Goal: Communication & Community: Answer question/provide support

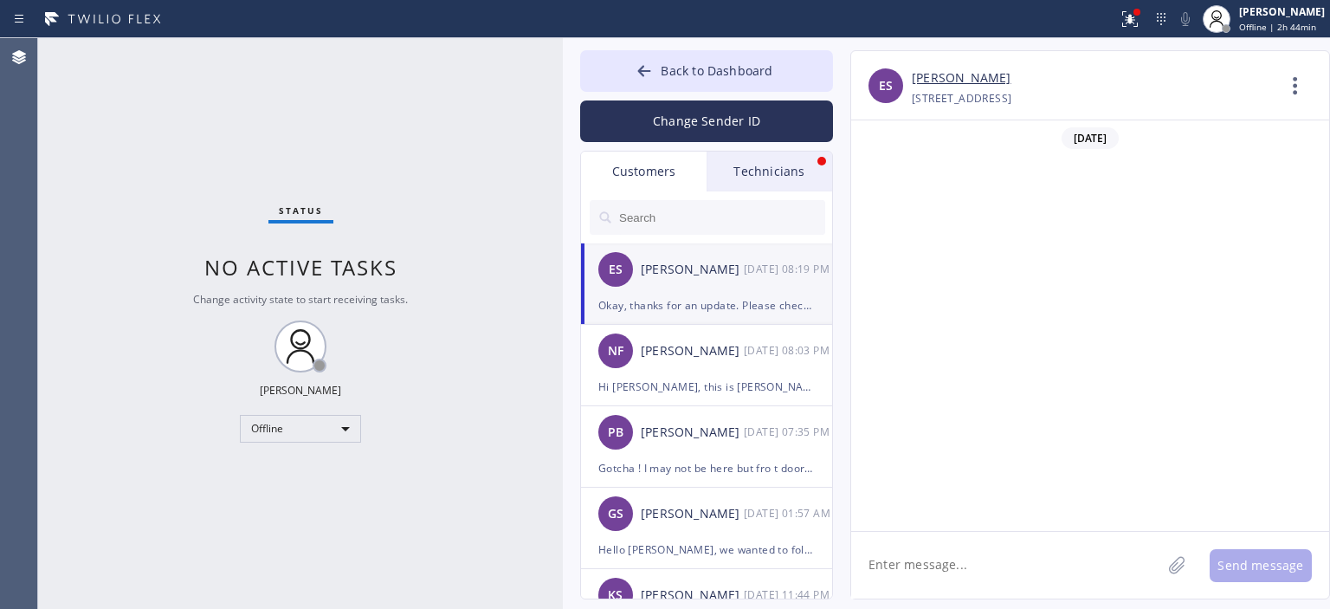
scroll to position [603, 0]
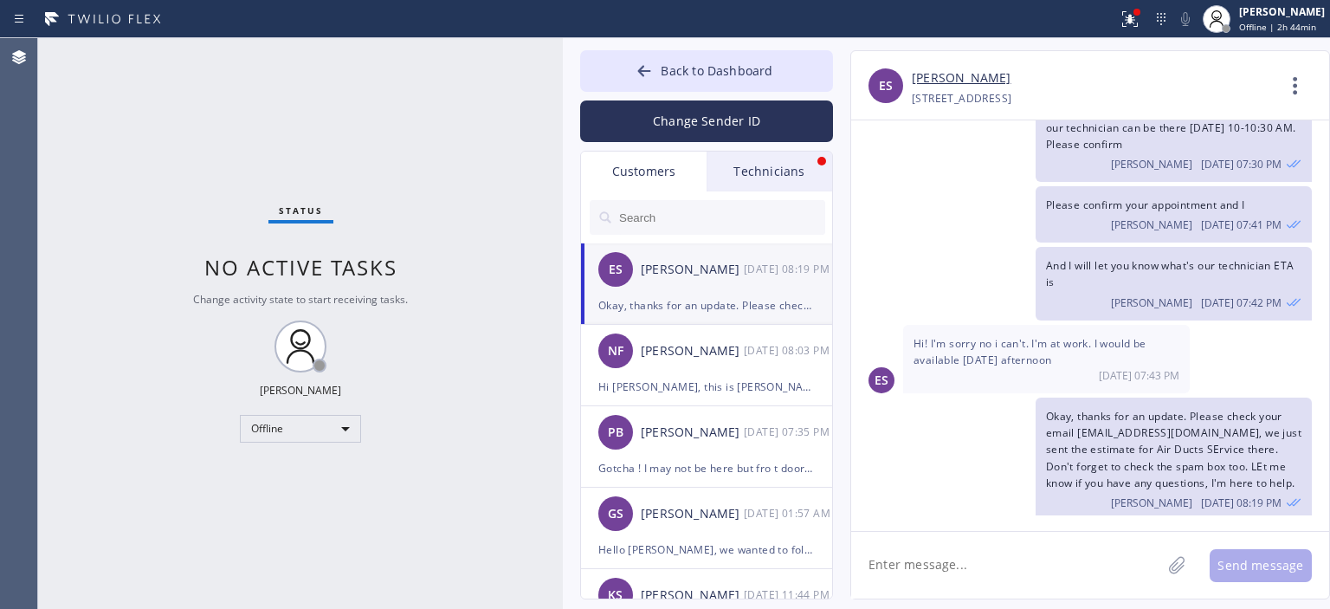
click at [786, 159] on div "Technicians" at bounding box center [770, 172] width 126 height 40
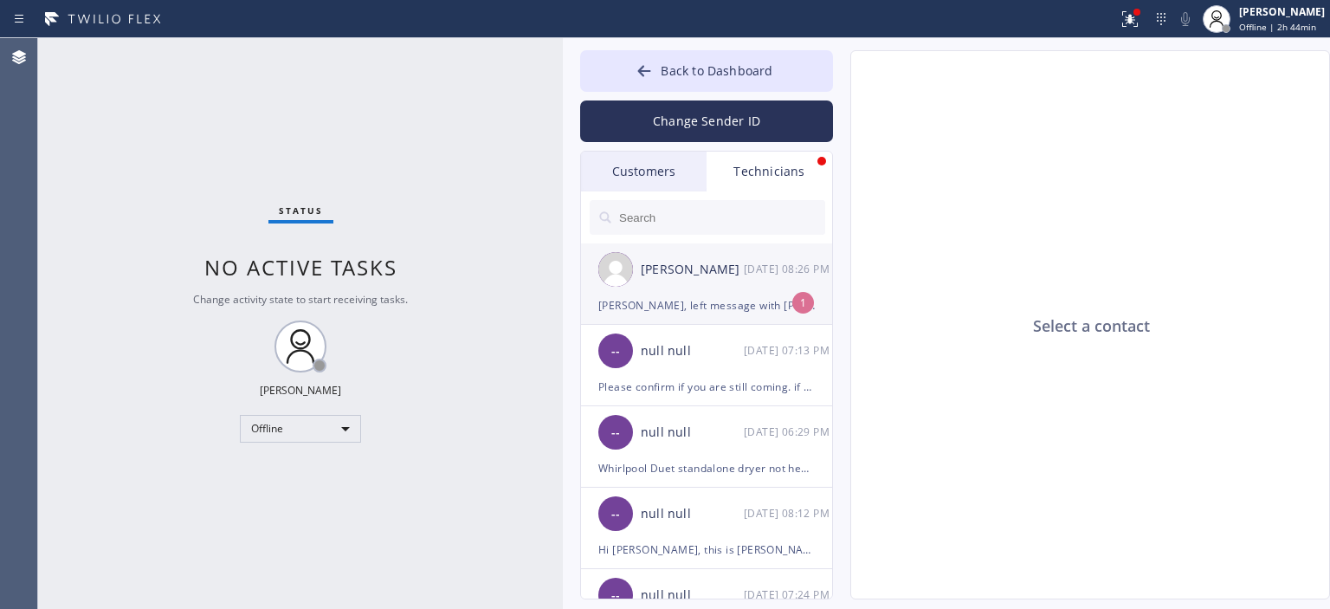
click at [753, 291] on div "[PERSON_NAME] [DATE] 08:26 PM" at bounding box center [707, 269] width 253 height 52
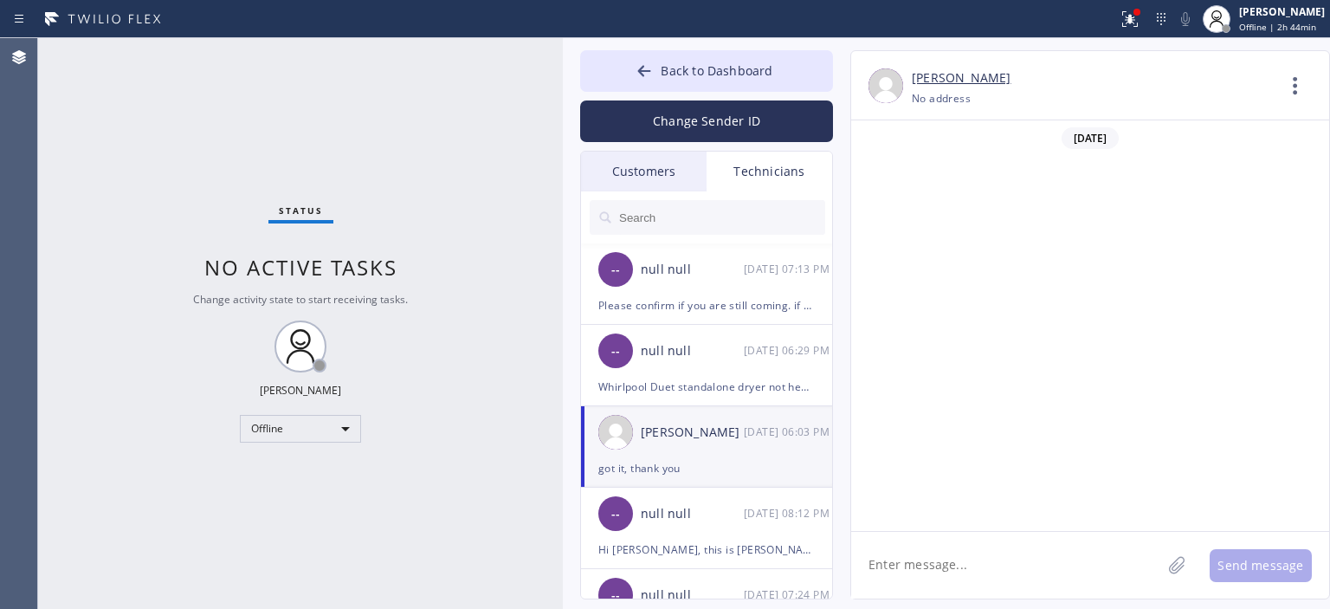
scroll to position [574, 0]
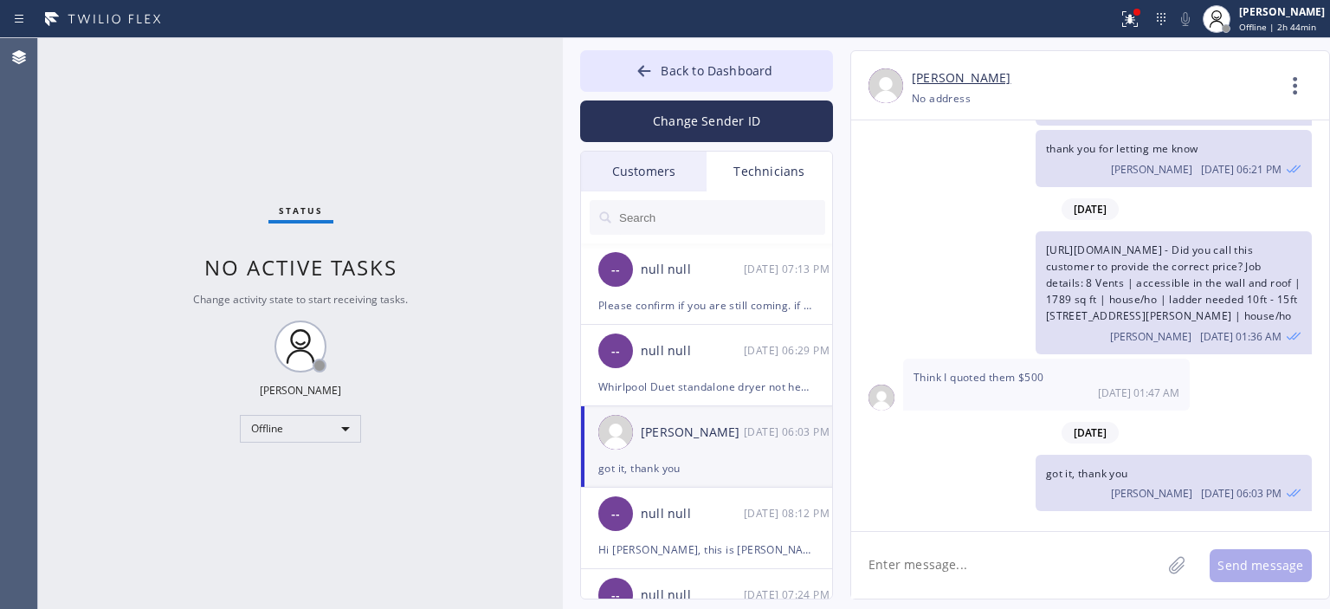
click at [667, 183] on div "Customers" at bounding box center [644, 172] width 126 height 40
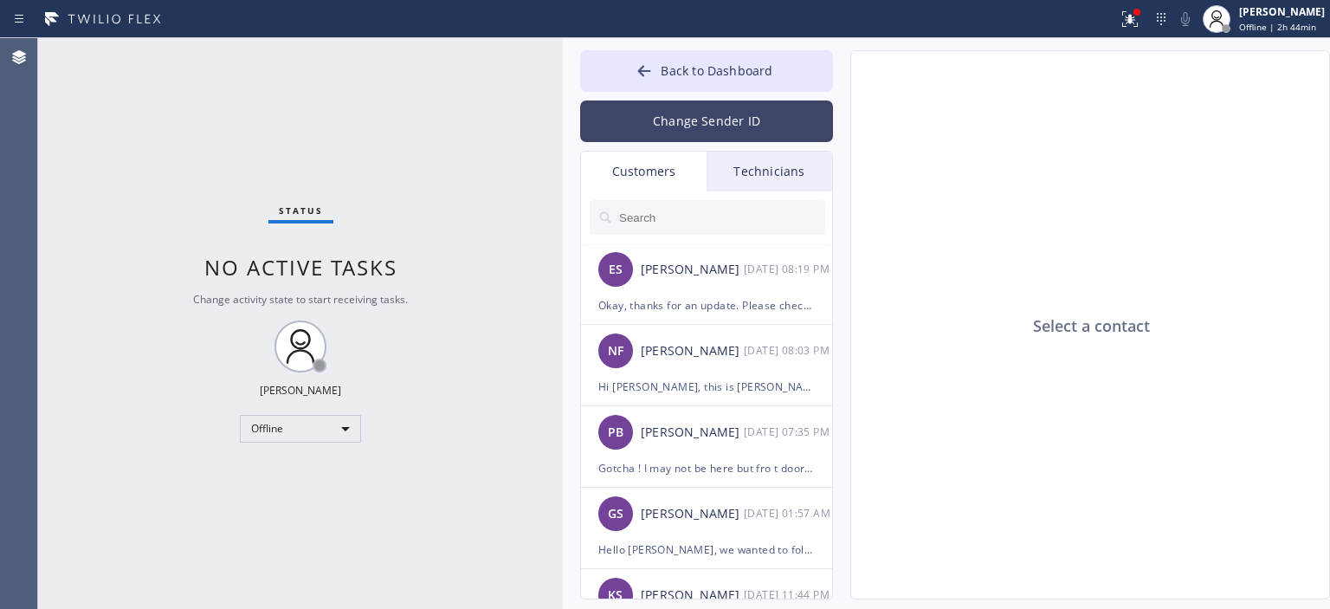
click at [680, 124] on button "Change Sender ID" at bounding box center [706, 121] width 253 height 42
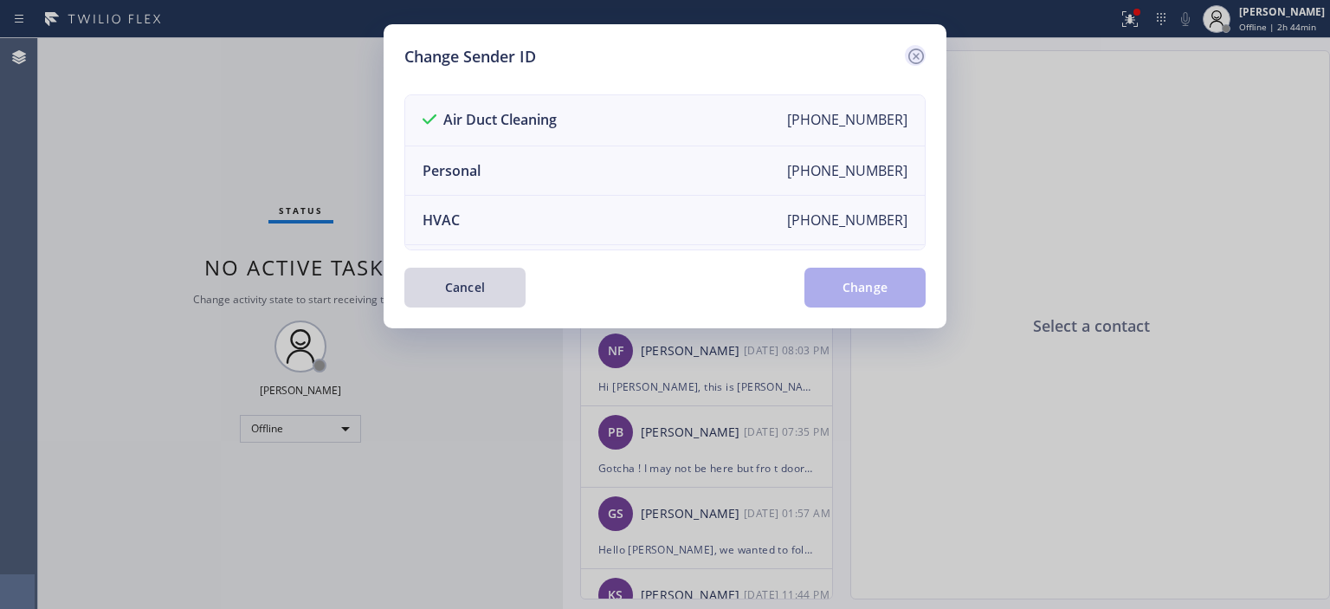
click at [906, 51] on icon at bounding box center [916, 56] width 21 height 21
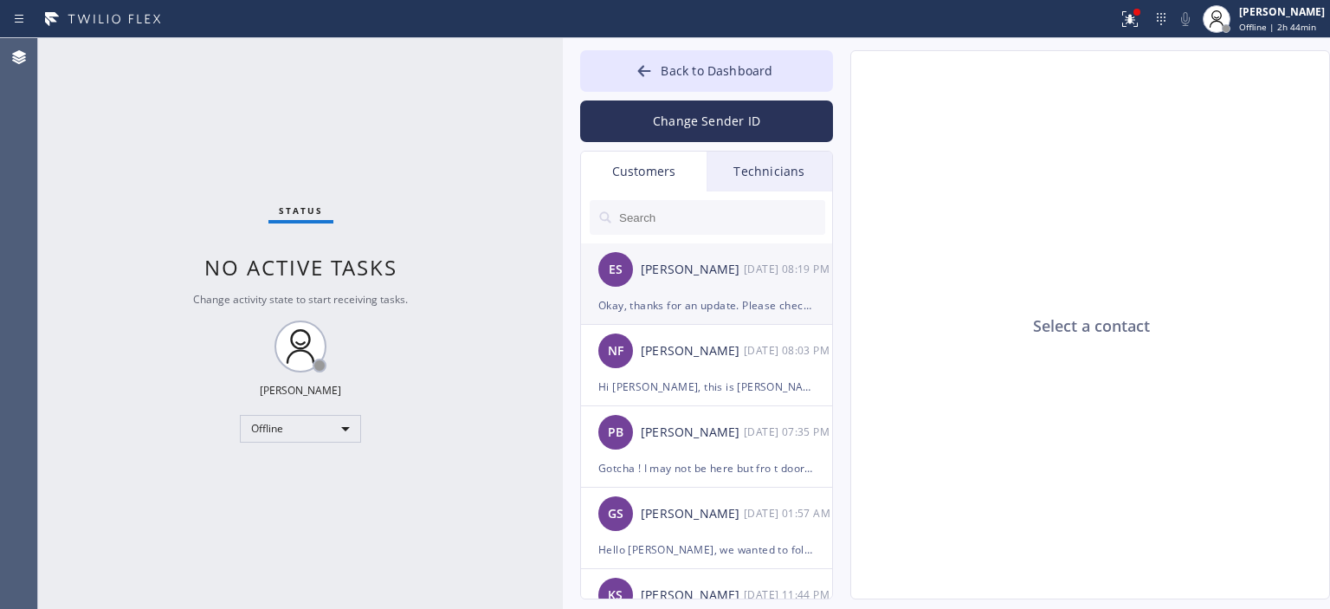
click at [715, 283] on div "ES [PERSON_NAME] [DATE] 08:19 PM" at bounding box center [707, 269] width 253 height 52
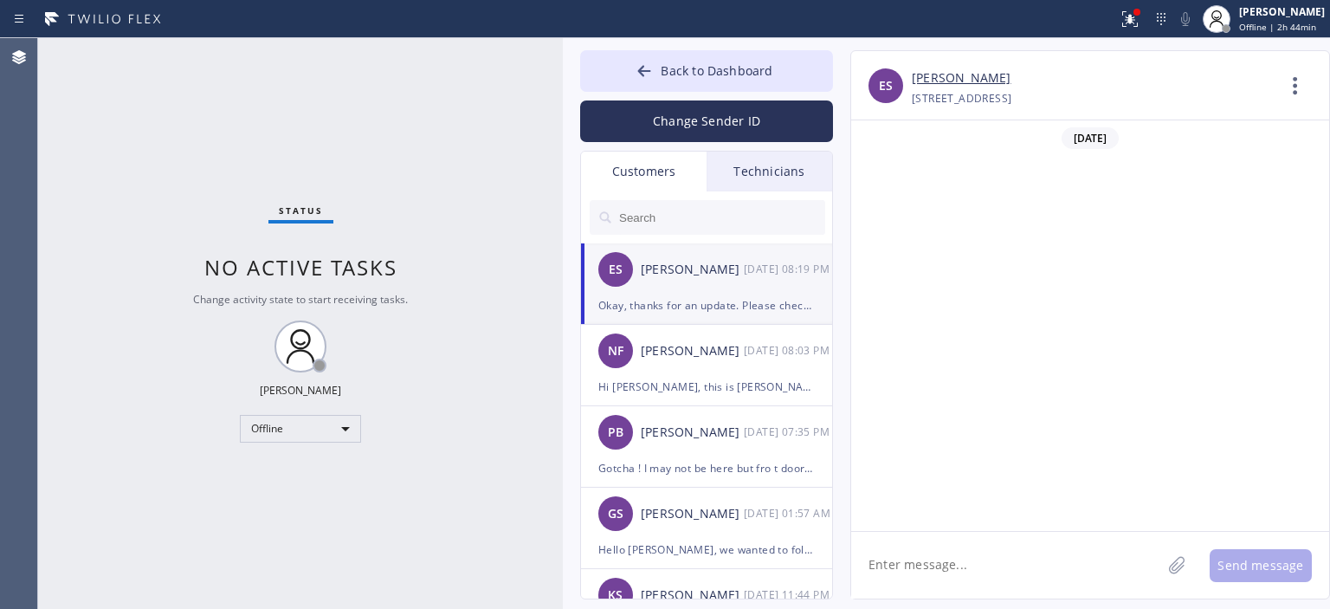
scroll to position [603, 0]
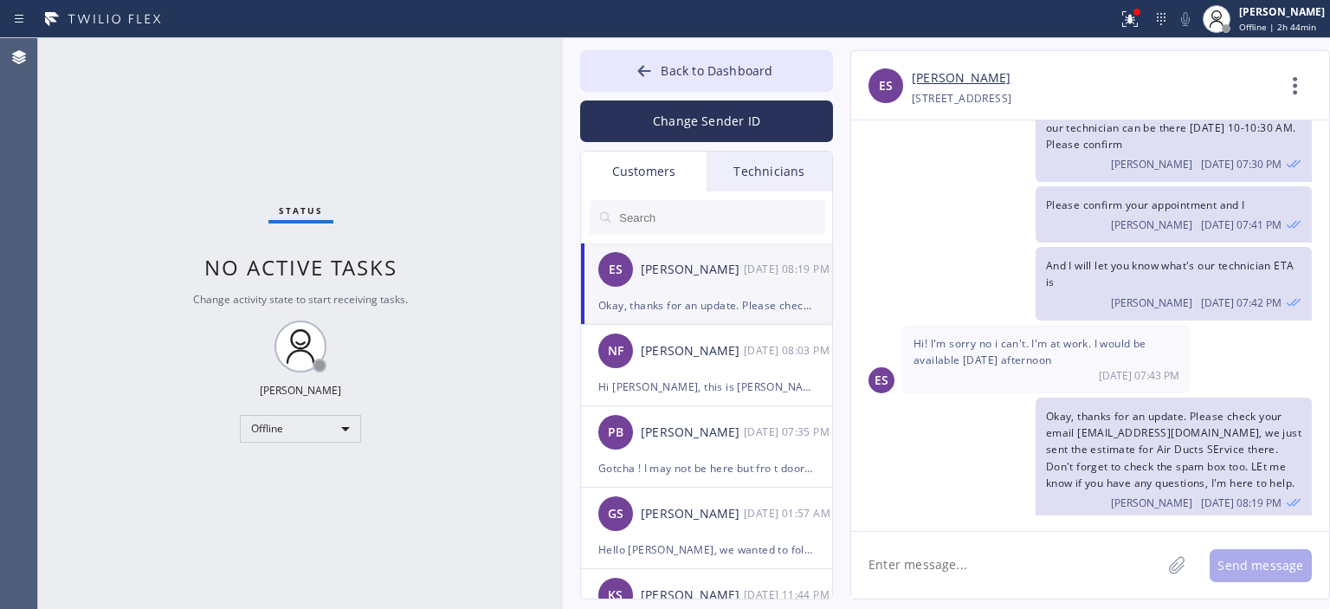
click at [685, 221] on input "text" at bounding box center [721, 217] width 208 height 35
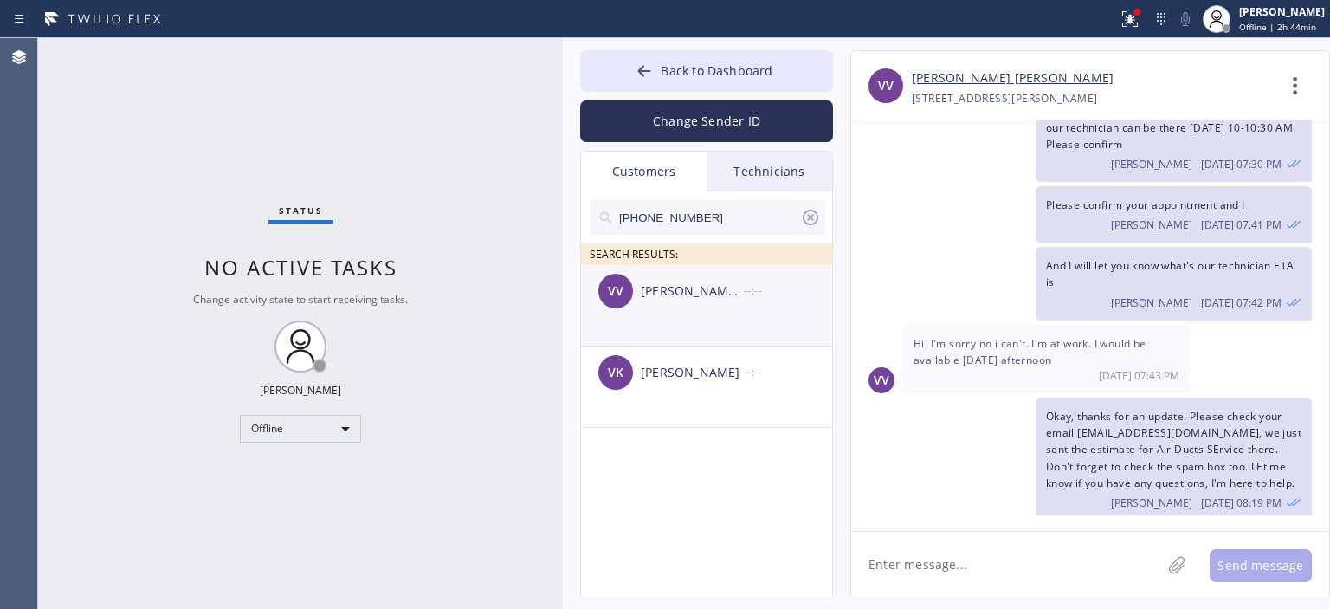
click at [729, 314] on div "VV [PERSON_NAME] [PERSON_NAME] --:--" at bounding box center [707, 291] width 253 height 52
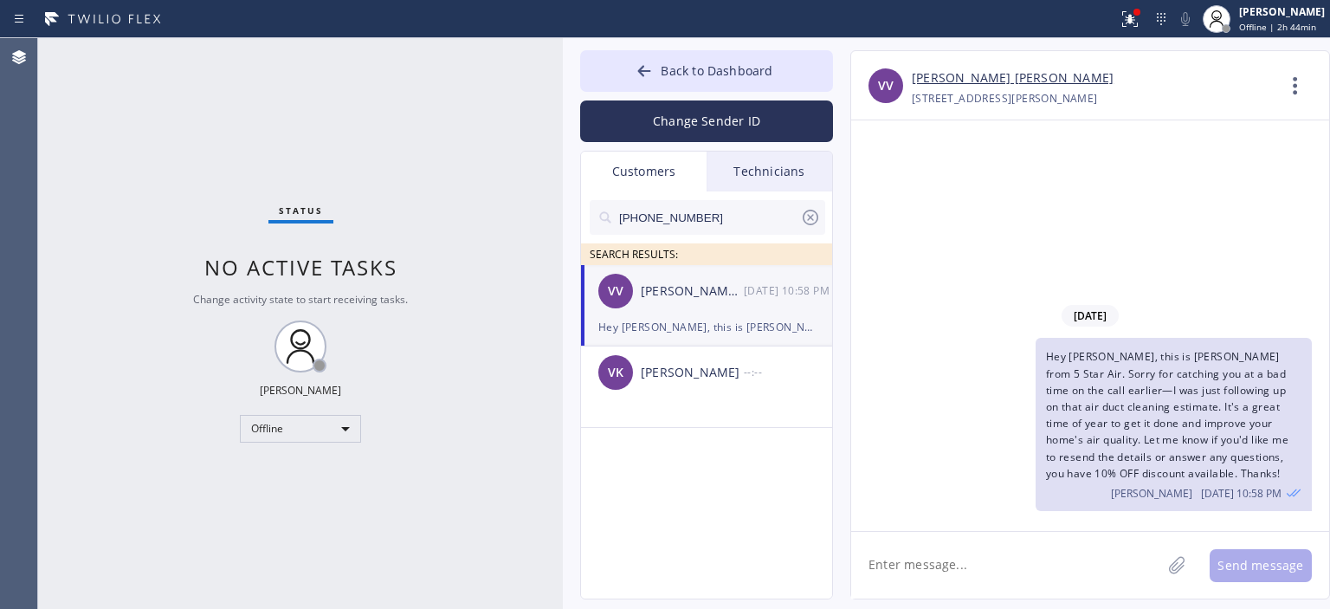
scroll to position [0, 0]
click at [700, 383] on div "VK [PERSON_NAME] --:--" at bounding box center [707, 372] width 253 height 52
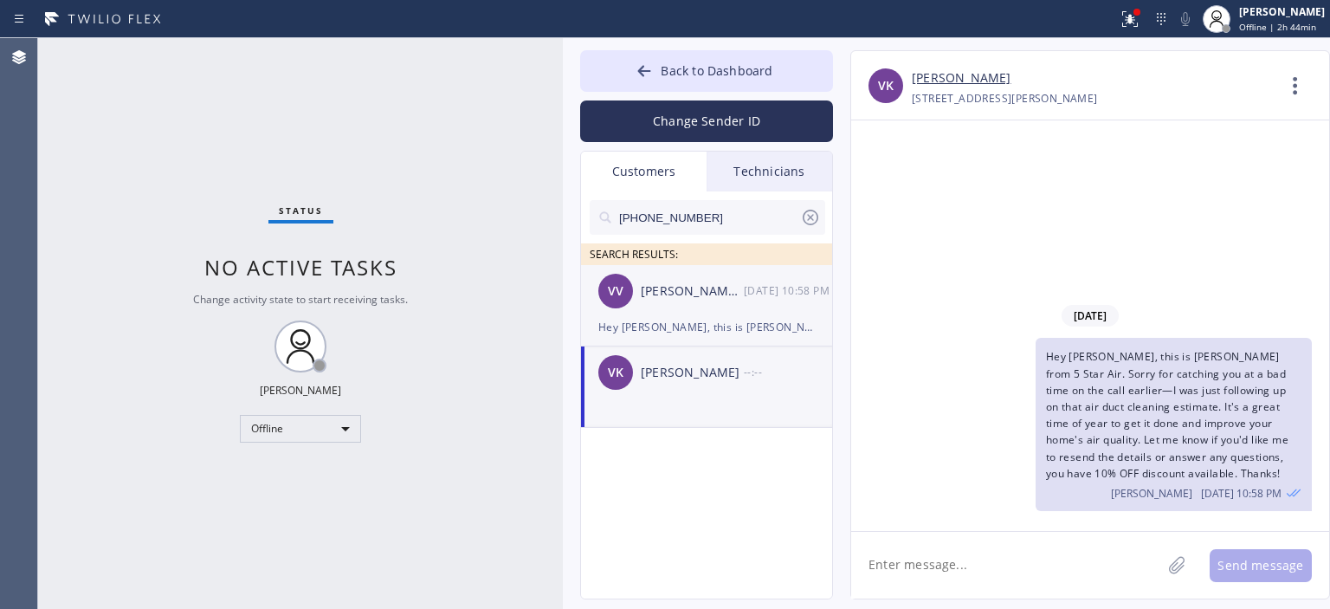
click at [697, 306] on div "VV [PERSON_NAME] [PERSON_NAME] [DATE] 10:58 PM" at bounding box center [707, 291] width 253 height 52
click at [698, 378] on div "[PERSON_NAME]" at bounding box center [692, 373] width 103 height 20
click at [940, 565] on textarea at bounding box center [1006, 565] width 310 height 67
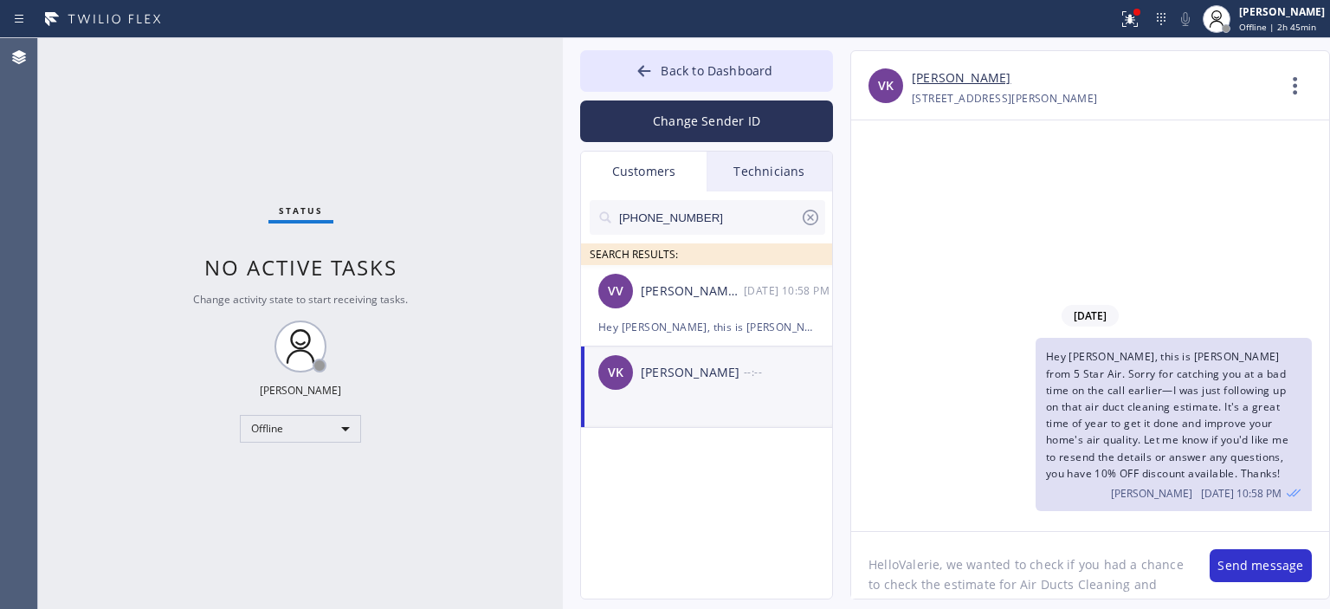
click at [960, 567] on textarea "HelloValerie, we wanted to check if you had a chance to check the estimate for …" at bounding box center [1021, 565] width 341 height 67
click at [899, 565] on textarea "HelloValerie, I wanted to check if you had a chance to check the estimate for A…" at bounding box center [1021, 565] width 341 height 67
click at [939, 569] on textarea "Hello [PERSON_NAME], I wanted to check if you had a chance to check the estimat…" at bounding box center [1021, 565] width 341 height 67
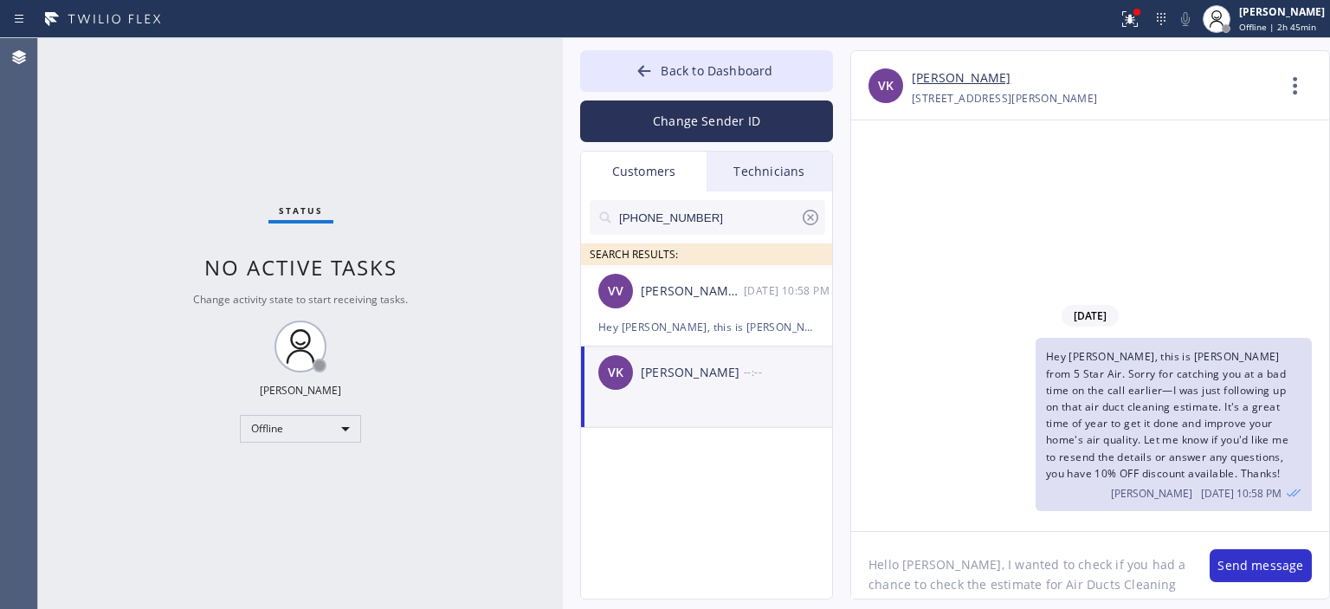
type textarea "Hello [PERSON_NAME], I wanted to check if you had a chance to check the estimat…"
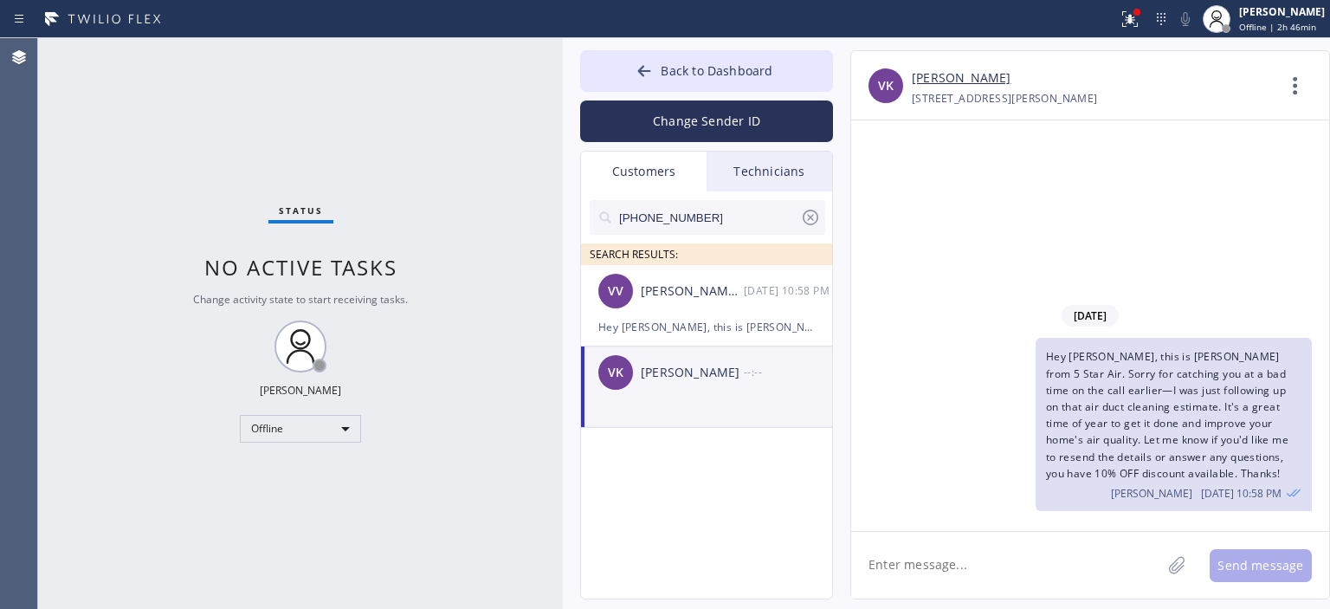
paste textarea "Hello [PERSON_NAME], I wanted to check if you had a chance to check the estimat…"
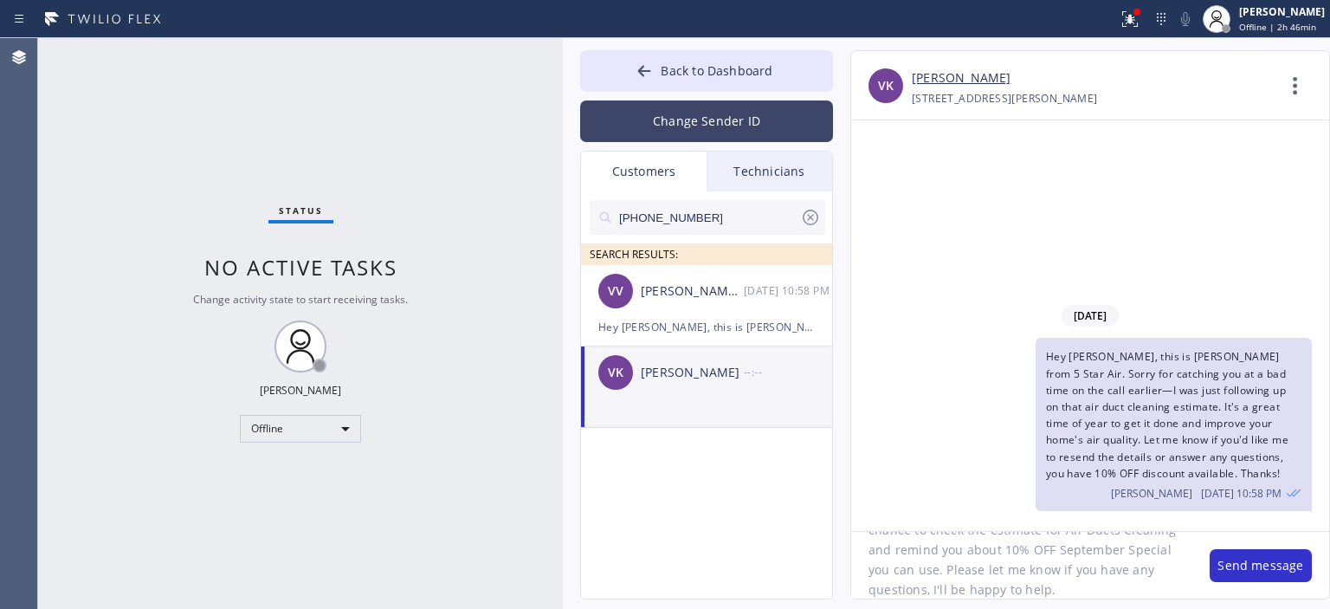
type textarea "Hello [PERSON_NAME], I wanted to check if you had a chance to check the estimat…"
click at [714, 126] on button "Change Sender ID" at bounding box center [706, 121] width 253 height 42
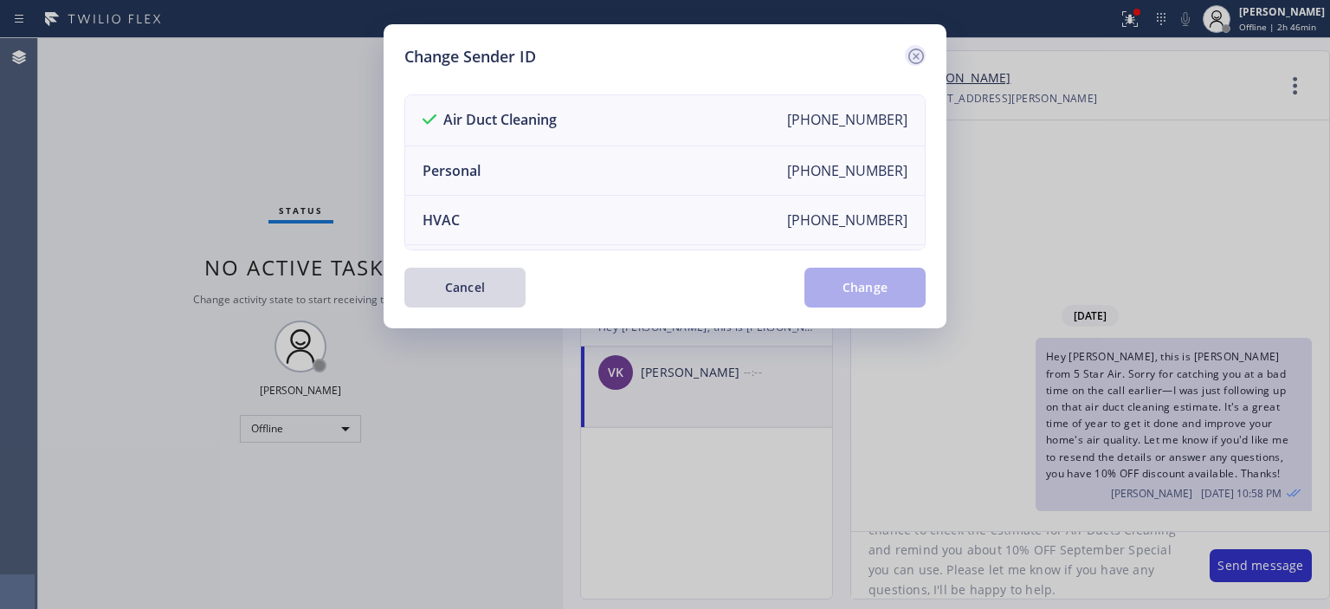
click at [908, 55] on icon at bounding box center [916, 56] width 21 height 21
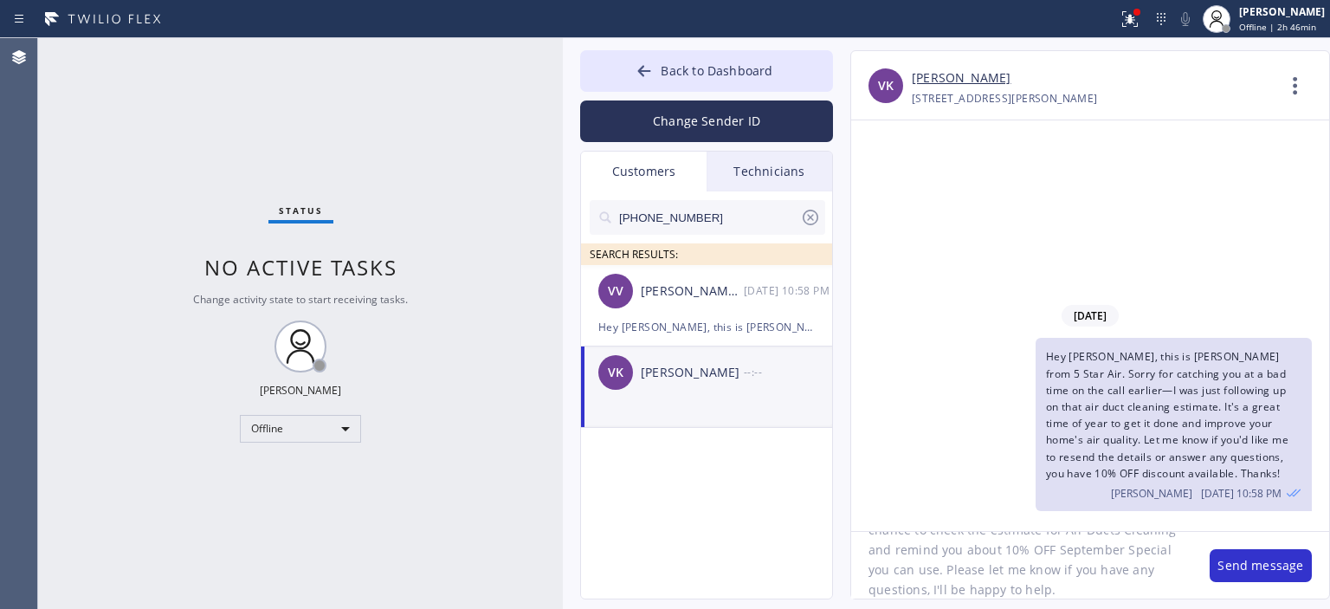
click at [1095, 584] on textarea "Hello [PERSON_NAME], I wanted to check if you had a chance to check the estimat…" at bounding box center [1021, 565] width 341 height 67
click at [1230, 568] on button "Send message" at bounding box center [1261, 565] width 102 height 33
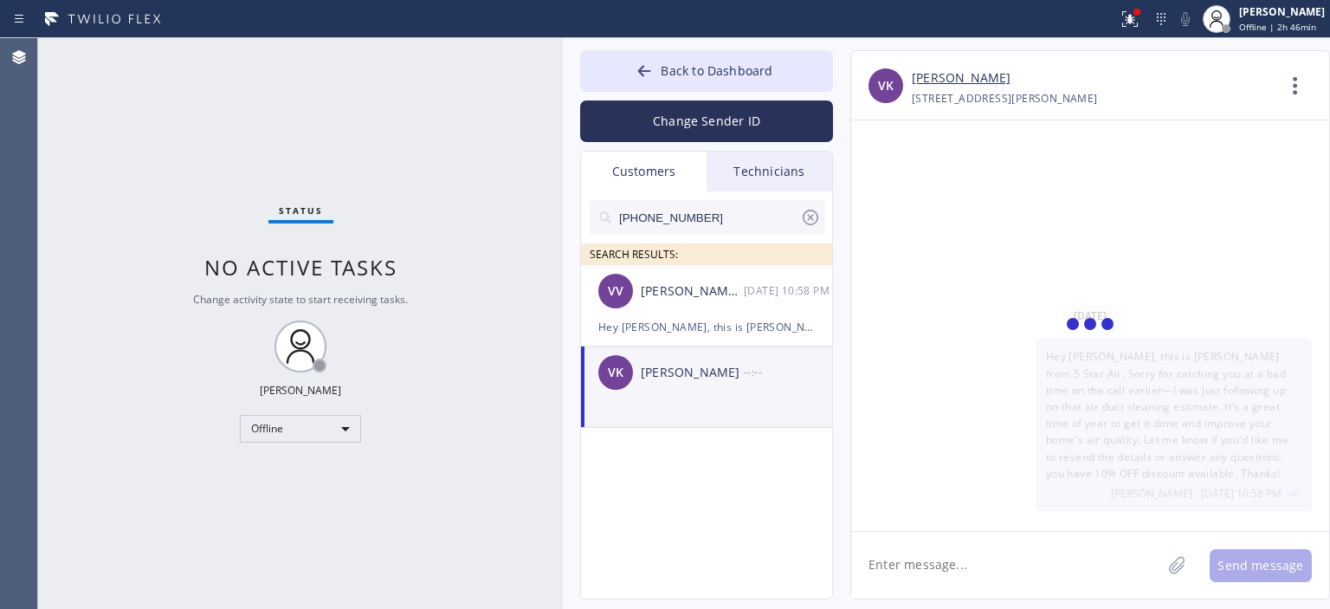
scroll to position [2, 0]
